Goal: Transaction & Acquisition: Obtain resource

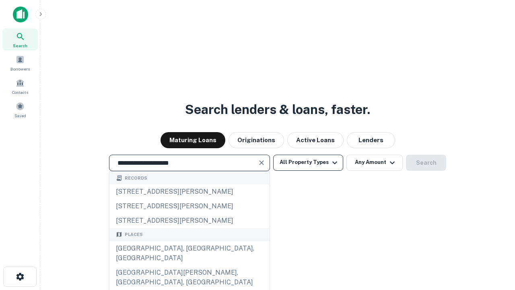
click at [189, 265] on div "[GEOGRAPHIC_DATA], [GEOGRAPHIC_DATA], [GEOGRAPHIC_DATA]" at bounding box center [190, 253] width 160 height 24
type input "**********"
click at [308, 162] on button "All Property Types" at bounding box center [308, 163] width 70 height 16
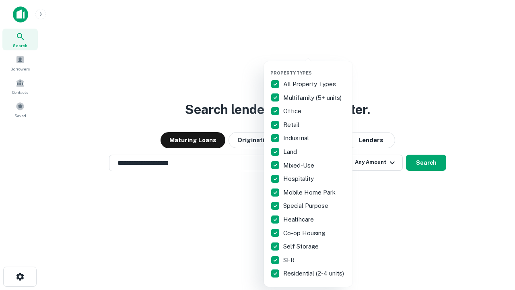
click at [315, 68] on button "button" at bounding box center [315, 68] width 89 height 0
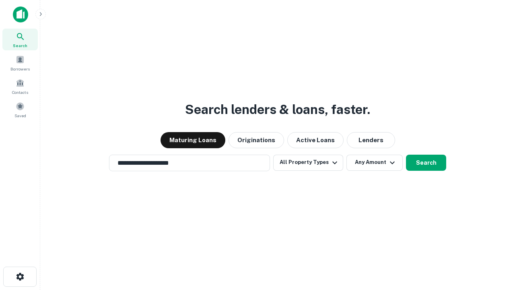
scroll to position [12, 0]
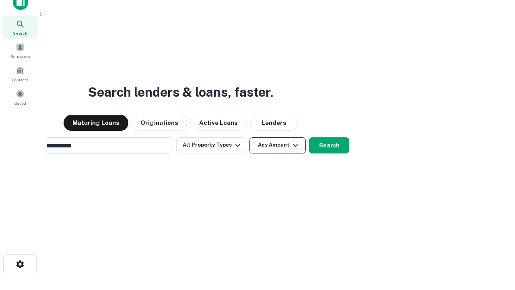
click at [250, 137] on button "Any Amount" at bounding box center [278, 145] width 56 height 16
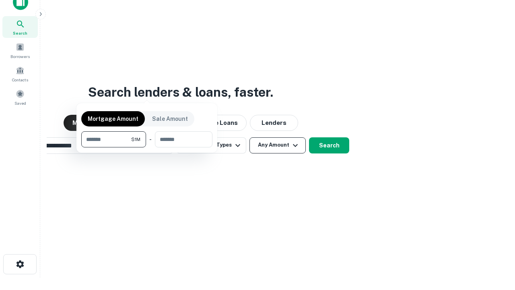
scroll to position [13, 0]
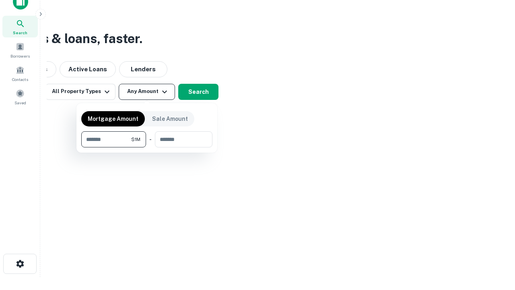
type input "*******"
click at [147, 147] on button "button" at bounding box center [146, 147] width 131 height 0
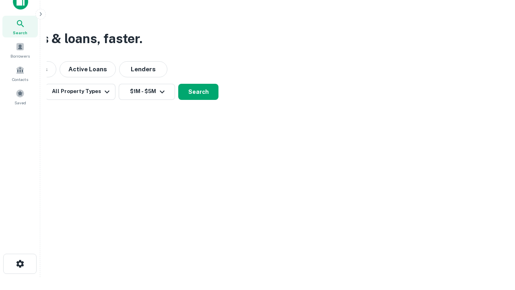
scroll to position [12, 0]
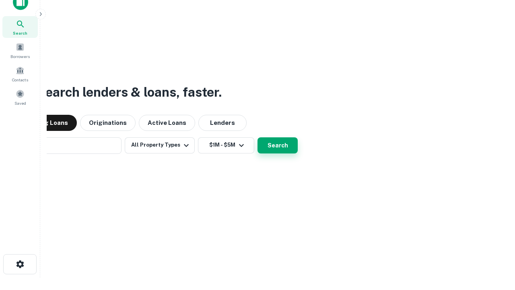
click at [258, 137] on button "Search" at bounding box center [278, 145] width 40 height 16
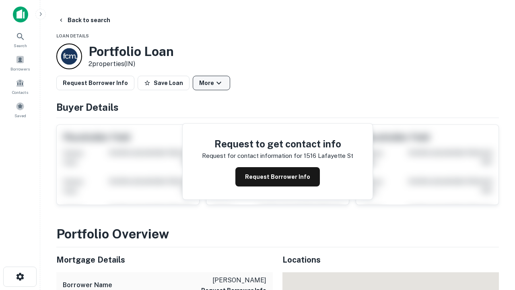
click at [211, 83] on button "More" at bounding box center [211, 83] width 37 height 14
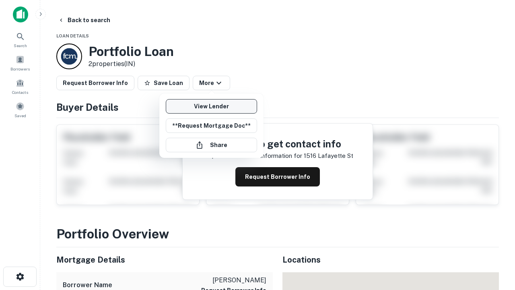
click at [211, 106] on link "View Lender" at bounding box center [211, 106] width 91 height 14
